Goal: Information Seeking & Learning: Compare options

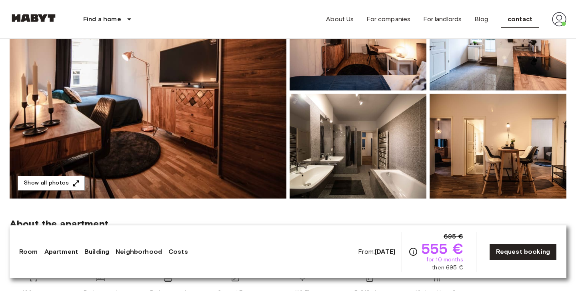
scroll to position [128, 0]
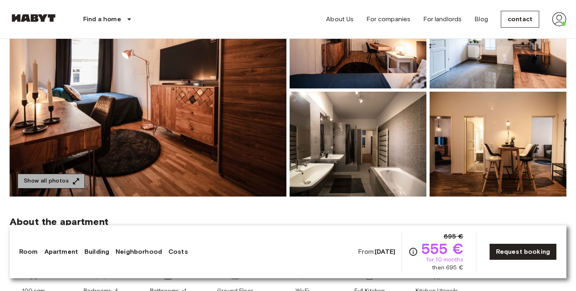
click at [67, 180] on font "Show all photos" at bounding box center [46, 181] width 45 height 7
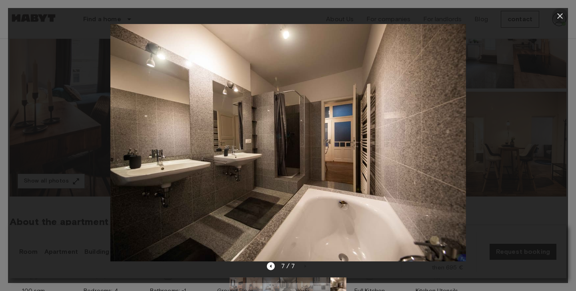
click at [562, 13] on icon "button" at bounding box center [560, 16] width 6 height 6
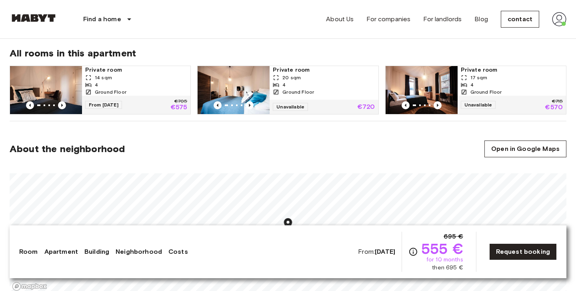
scroll to position [408, 0]
click at [124, 81] on div "4" at bounding box center [136, 84] width 102 height 7
click at [282, 74] on div "20 sqm" at bounding box center [324, 77] width 102 height 7
click at [441, 80] on img at bounding box center [421, 90] width 72 height 48
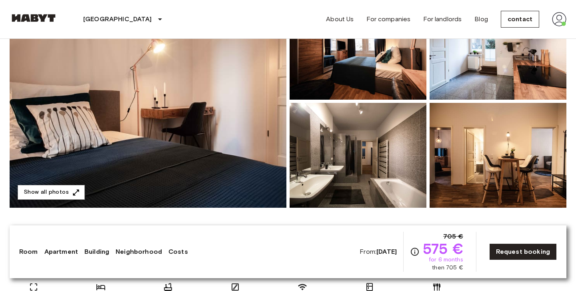
scroll to position [121, 0]
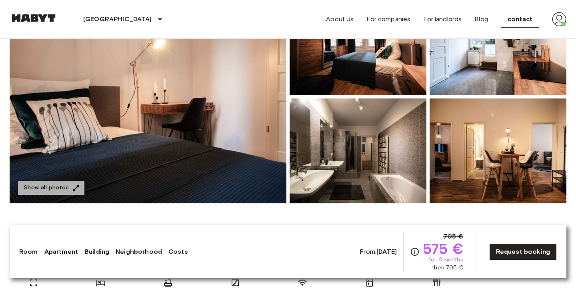
click at [69, 185] on button "Show all photos" at bounding box center [51, 187] width 67 height 15
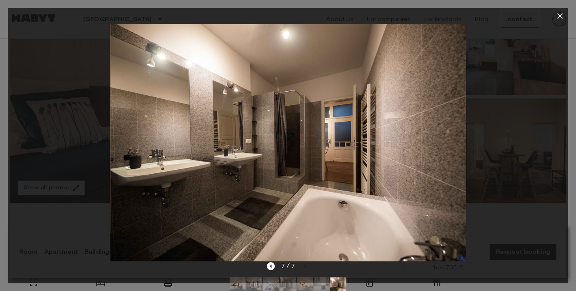
click at [563, 17] on icon "button" at bounding box center [560, 16] width 10 height 10
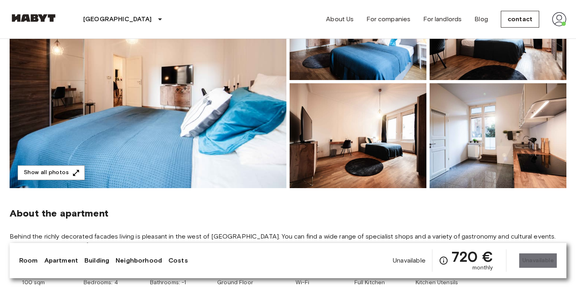
scroll to position [113, 0]
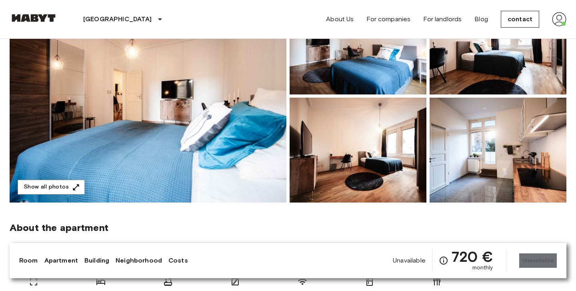
click at [192, 132] on img at bounding box center [148, 96] width 277 height 213
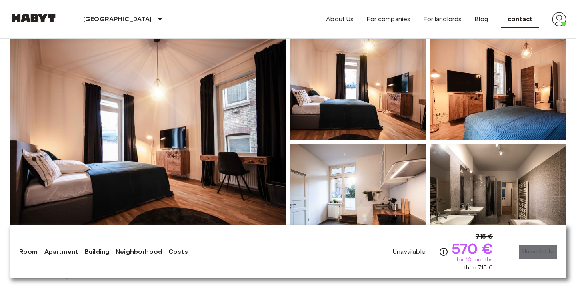
scroll to position [86, 0]
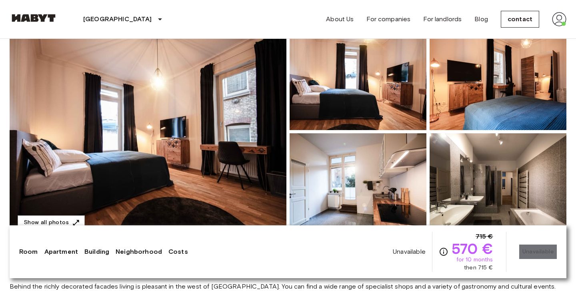
click at [136, 150] on img at bounding box center [148, 131] width 277 height 213
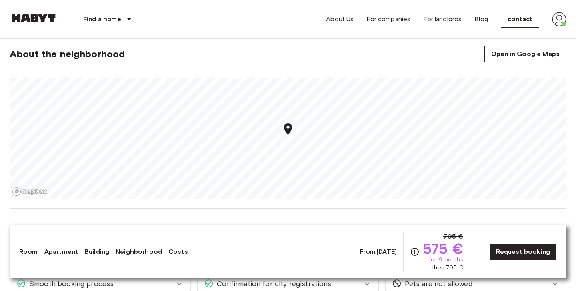
scroll to position [503, 0]
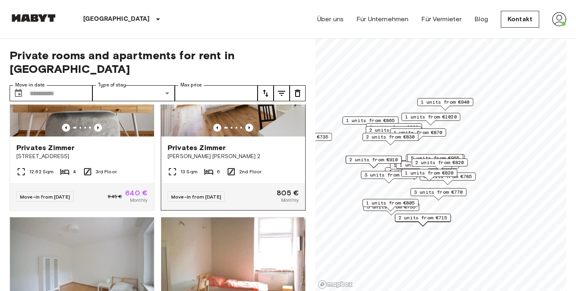
scroll to position [70, 0]
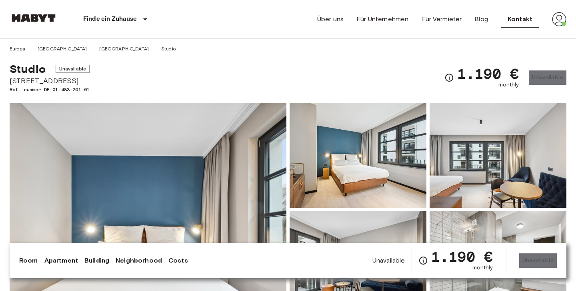
scroll to position [64, 0]
